Goal: Task Accomplishment & Management: Manage account settings

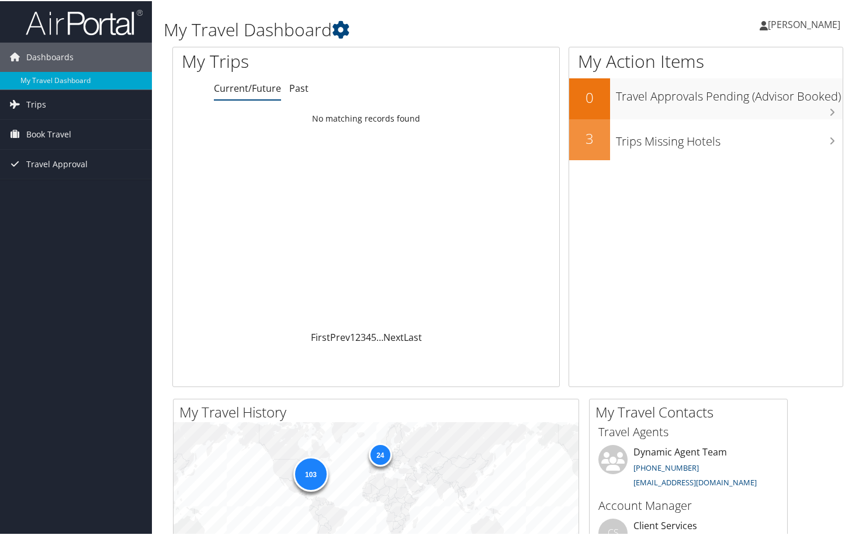
click at [229, 90] on link "Current/Future" at bounding box center [247, 87] width 67 height 13
click at [75, 109] on link "Trips" at bounding box center [76, 103] width 152 height 29
click at [82, 130] on link "Current/Future Trips" at bounding box center [76, 127] width 152 height 18
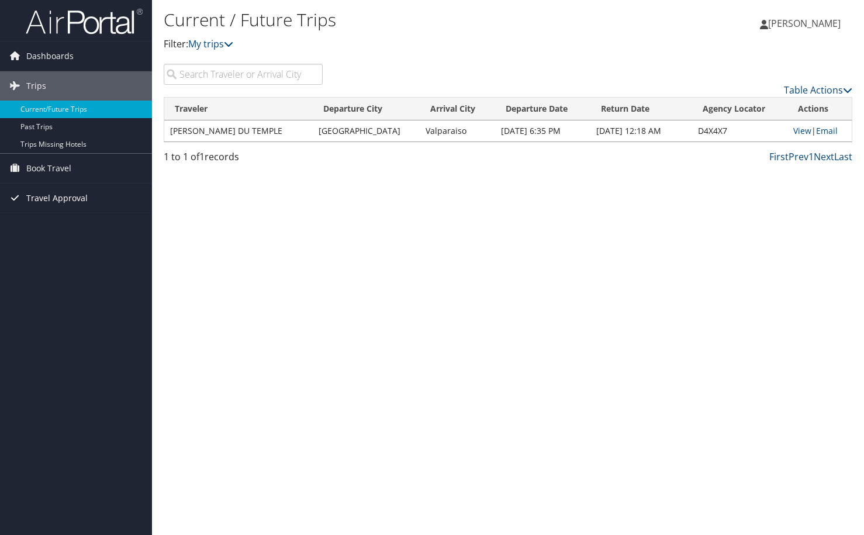
click at [65, 200] on span "Travel Approval" at bounding box center [56, 198] width 61 height 29
click at [23, 225] on link "Pending Trip Approvals" at bounding box center [76, 222] width 152 height 18
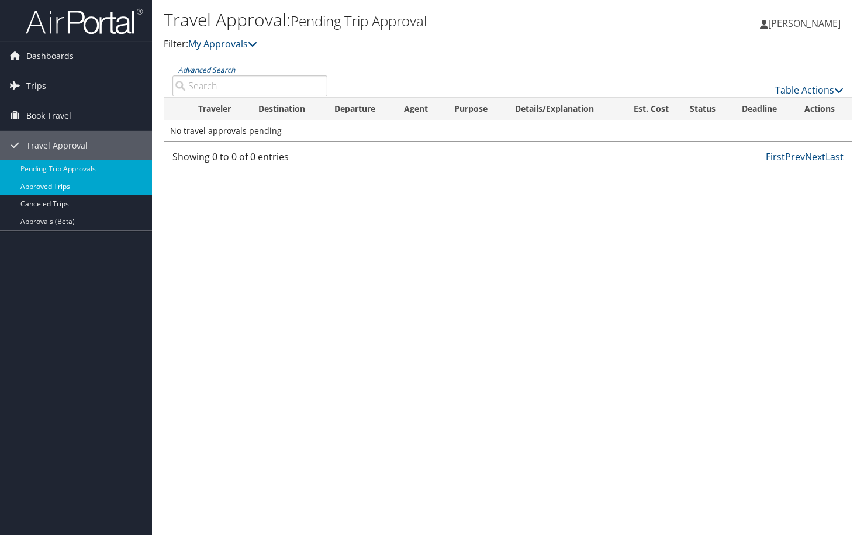
click at [100, 186] on link "Approved Trips" at bounding box center [76, 187] width 152 height 18
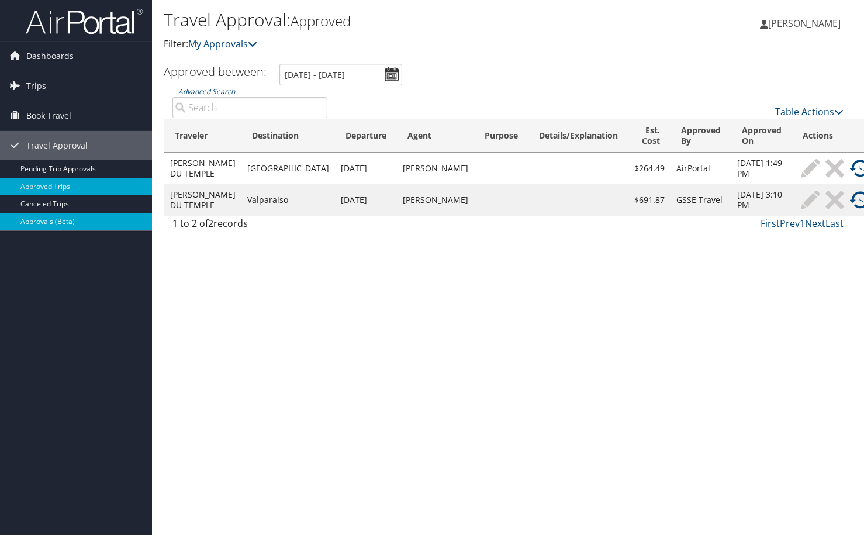
click at [47, 226] on link "Approvals (Beta)" at bounding box center [76, 222] width 152 height 18
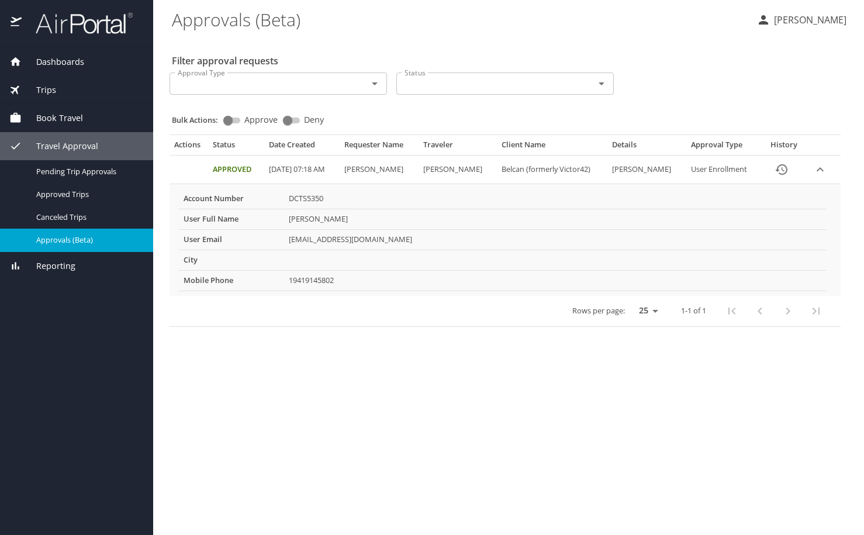
select select "US"
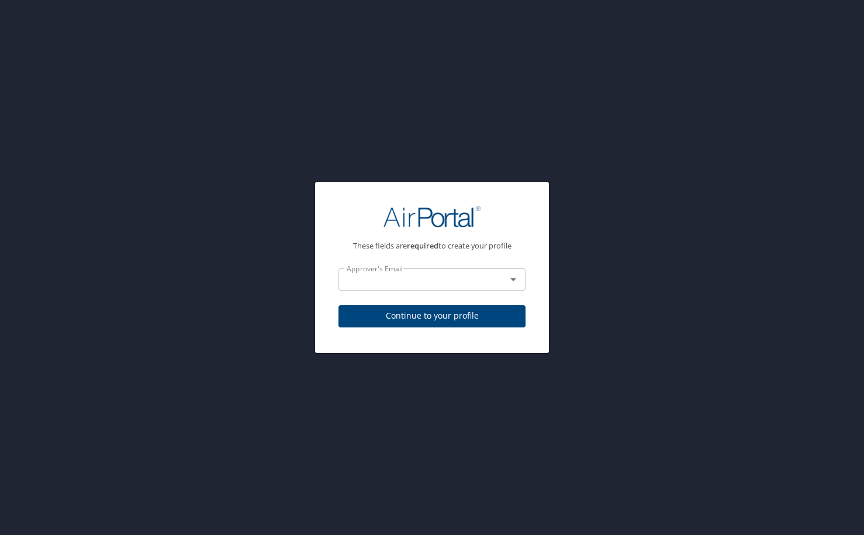
click at [419, 280] on input "text" at bounding box center [415, 279] width 146 height 15
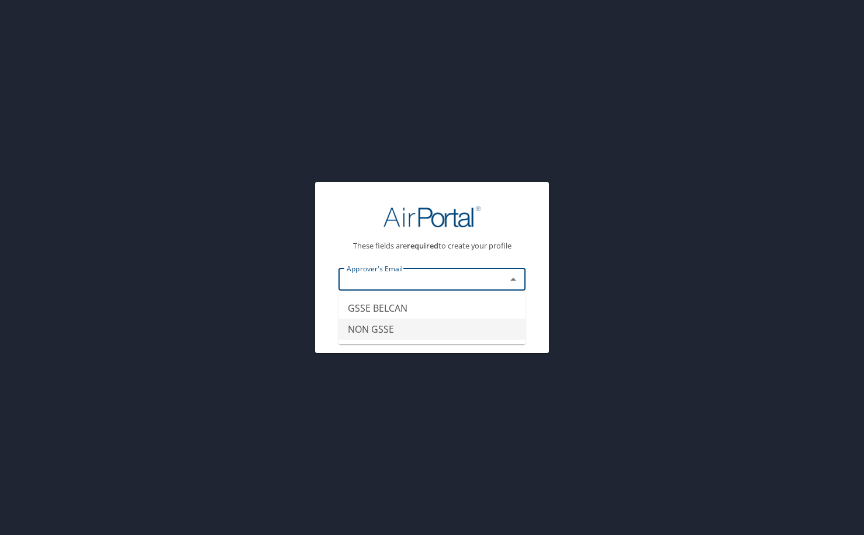
click at [414, 329] on li "NON GSSE" at bounding box center [431, 329] width 187 height 21
type input "NON GSSE"
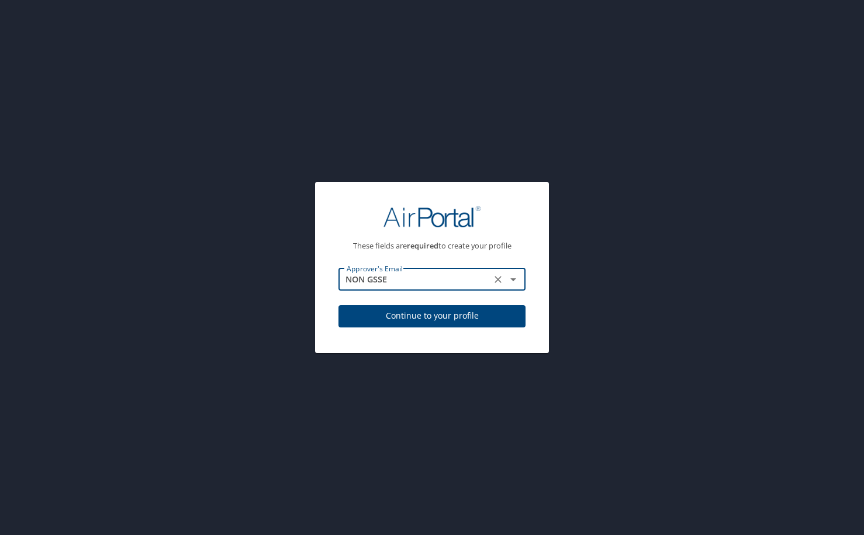
click at [438, 277] on input "NON GSSE" at bounding box center [415, 279] width 146 height 15
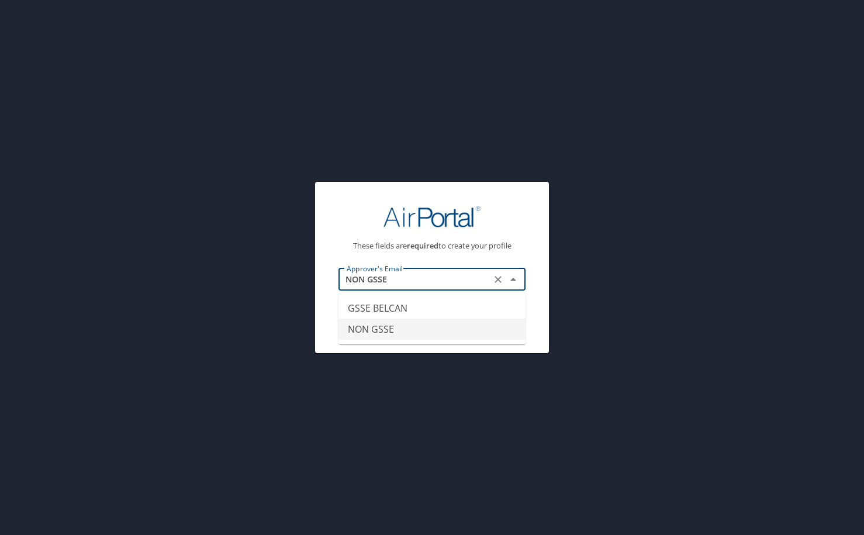
click at [423, 327] on li "NON GSSE" at bounding box center [431, 329] width 187 height 21
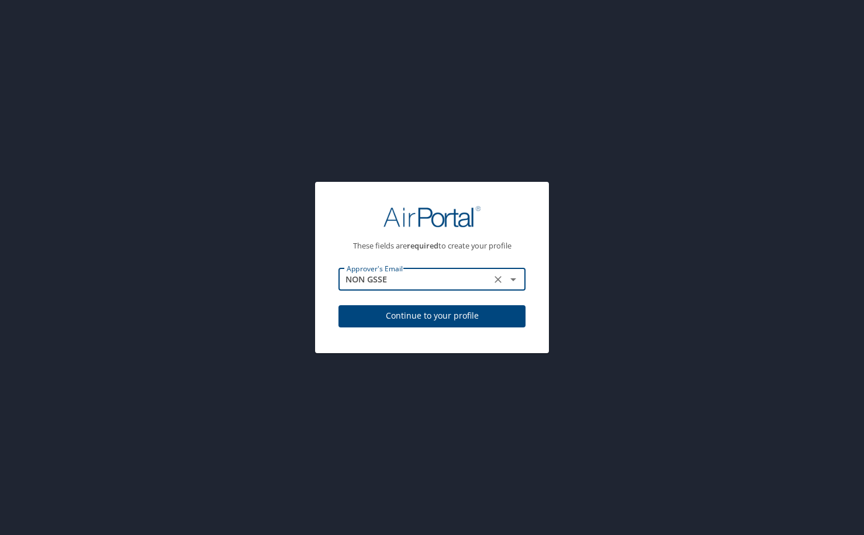
click at [434, 316] on span "Continue to your profile" at bounding box center [432, 316] width 168 height 15
select select "US"
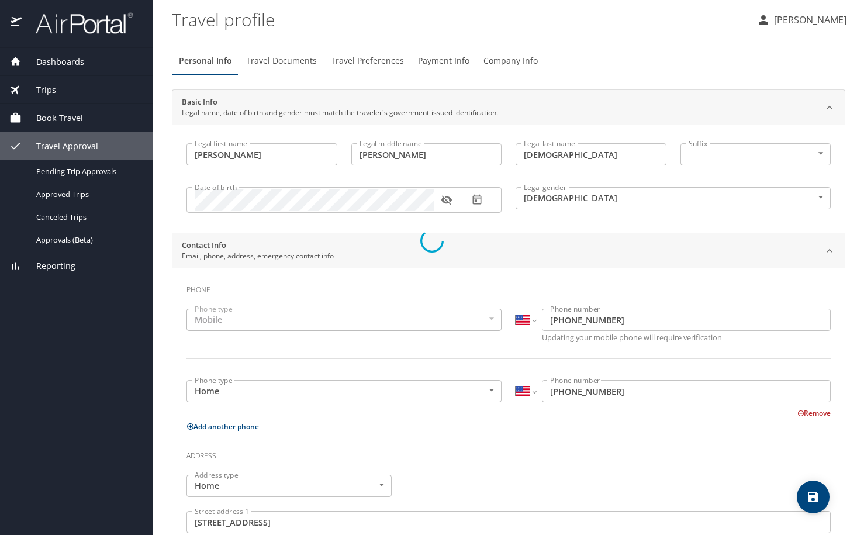
select select "US"
click at [270, 60] on span "Travel Documents" at bounding box center [281, 61] width 71 height 15
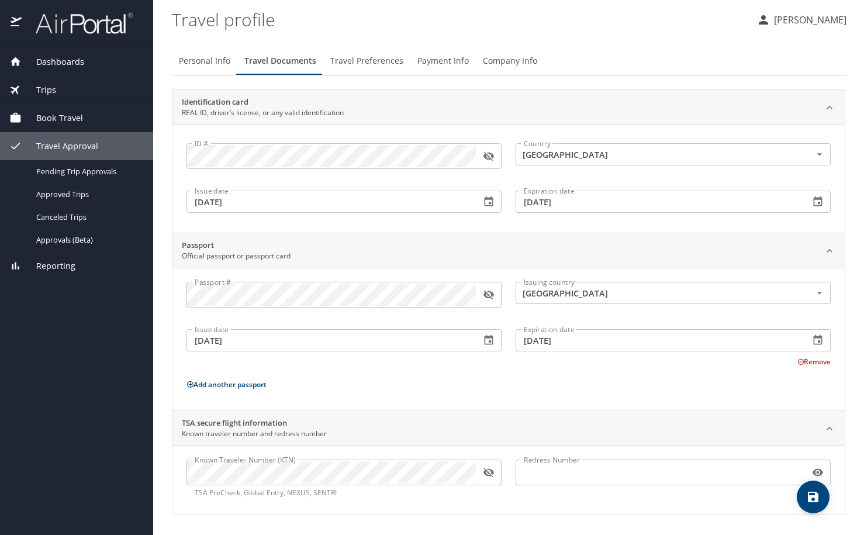
click at [385, 74] on button "Travel Preferences" at bounding box center [366, 61] width 87 height 28
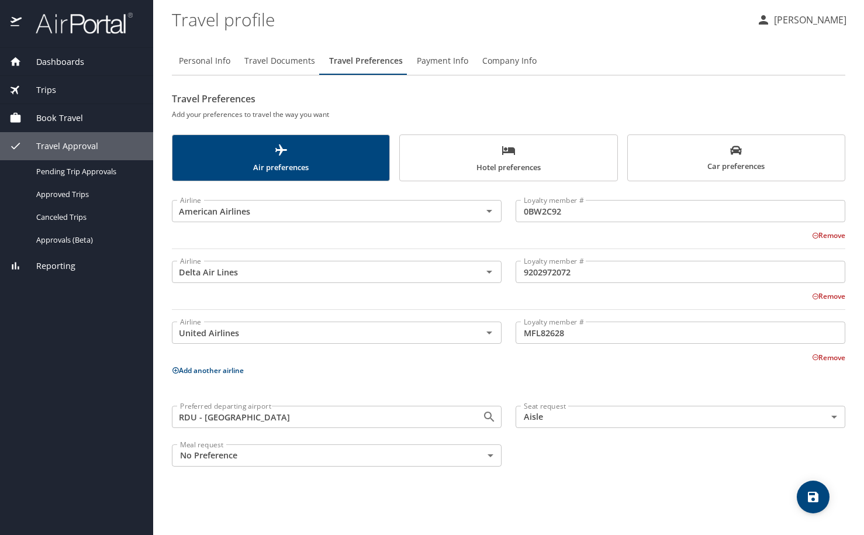
click at [440, 64] on span "Payment Info" at bounding box center [442, 61] width 51 height 15
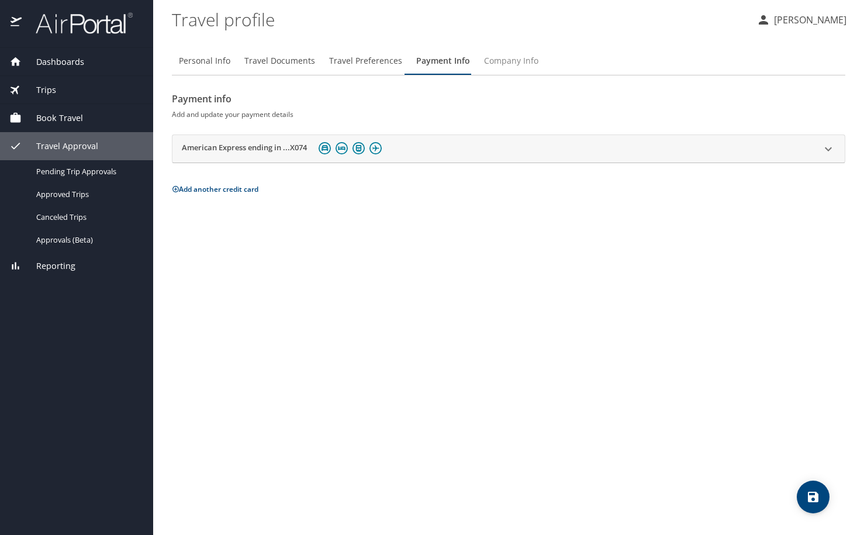
click at [492, 64] on span "Company Info" at bounding box center [511, 61] width 54 height 15
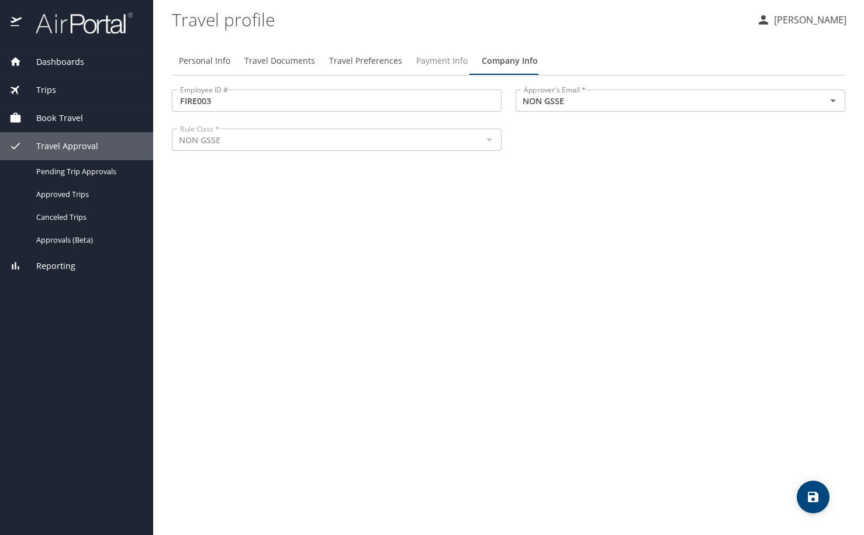
click at [435, 64] on span "Payment Info" at bounding box center [441, 61] width 51 height 15
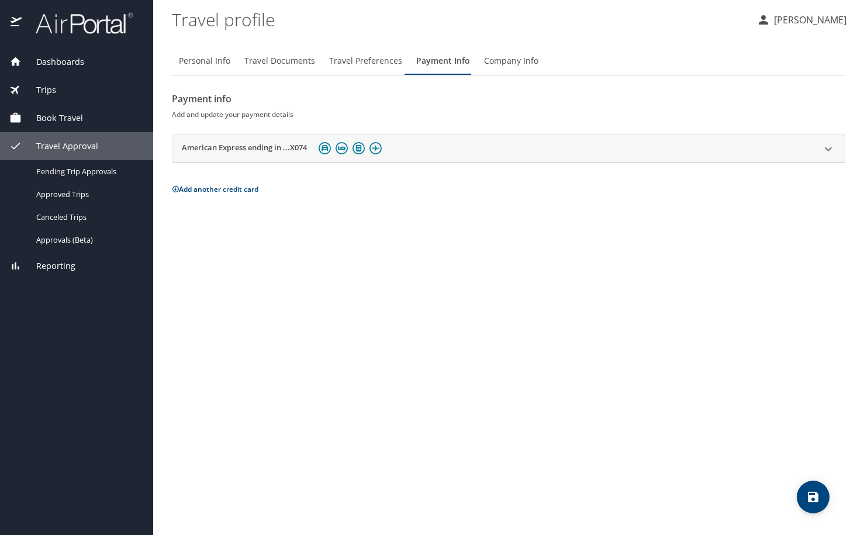
click at [277, 153] on h2 "American Express ending in ...X074" at bounding box center [244, 149] width 125 height 14
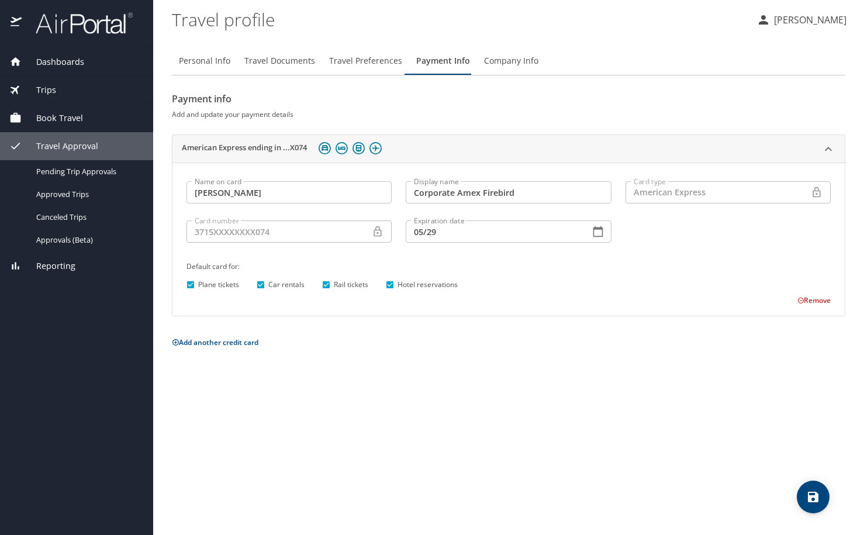
click at [804, 298] on button "Remove" at bounding box center [813, 300] width 33 height 10
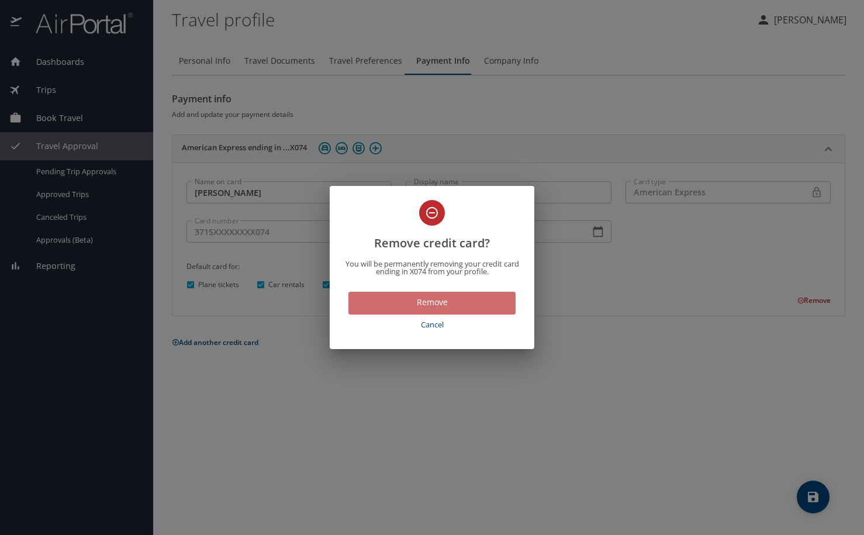
click at [427, 309] on span "Remove" at bounding box center [432, 302] width 148 height 15
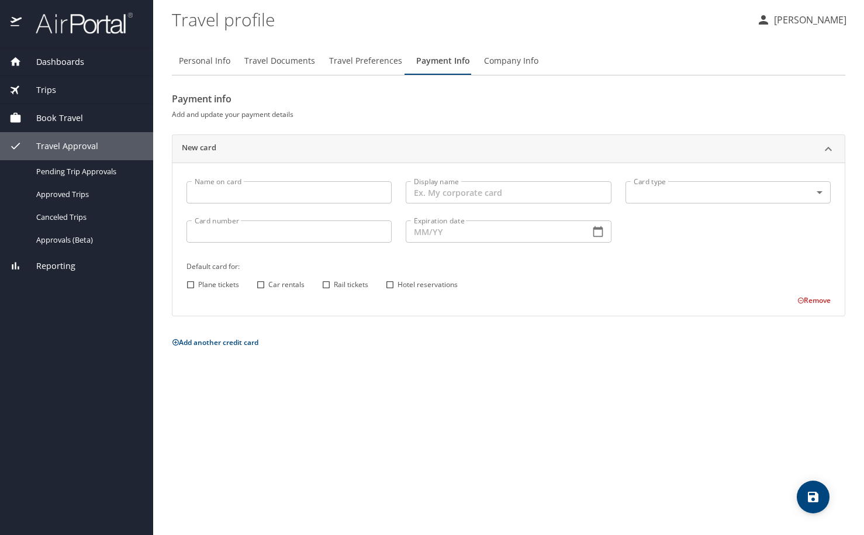
click at [833, 511] on div "Personal Info Travel Documents Travel Preferences Payment Info Company Info Pay…" at bounding box center [508, 285] width 673 height 497
click at [820, 504] on icon "save" at bounding box center [813, 497] width 14 height 14
